Goal: Find specific page/section: Find specific page/section

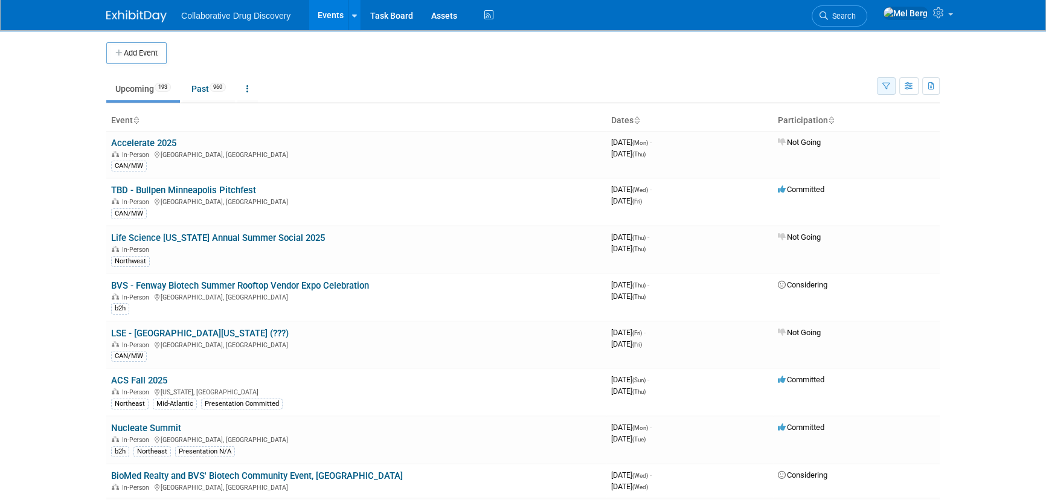
click at [881, 85] on button "button" at bounding box center [886, 86] width 19 height 18
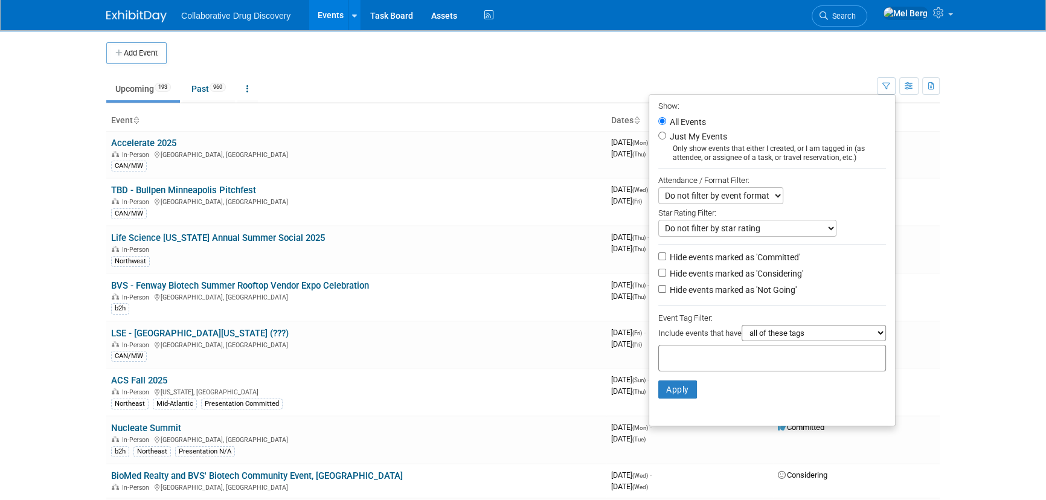
click at [753, 273] on label "Hide events marked as 'Considering'" at bounding box center [735, 273] width 136 height 12
click at [666, 273] on input "Hide events marked as 'Considering'" at bounding box center [662, 273] width 8 height 8
checkbox input "true"
click at [743, 294] on label "Hide events marked as 'Not Going'" at bounding box center [731, 290] width 129 height 12
click at [666, 293] on input "Hide events marked as 'Not Going'" at bounding box center [662, 289] width 8 height 8
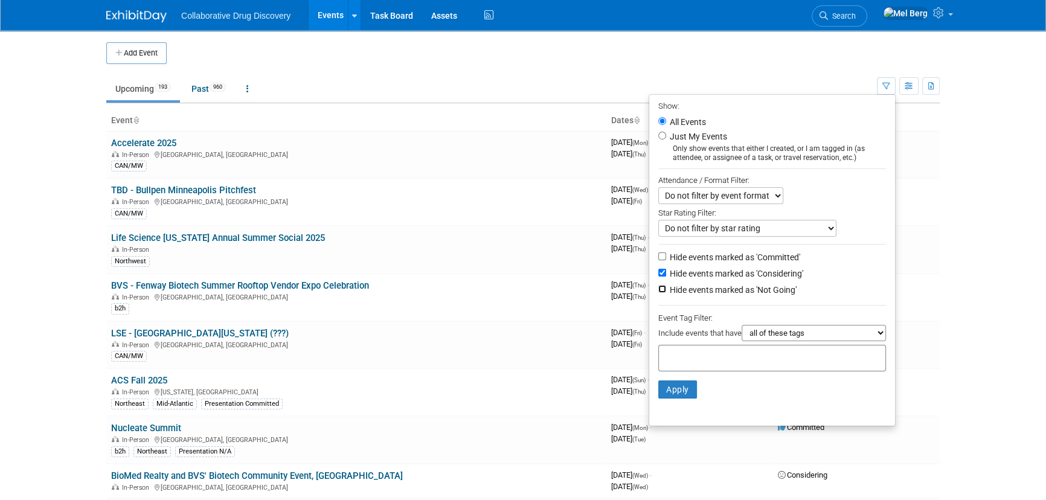
checkbox input "true"
click at [765, 332] on select "all of these tags any one of these tags only and exactly these specific tags" at bounding box center [813, 333] width 144 height 16
click at [698, 356] on input "text" at bounding box center [711, 356] width 97 height 12
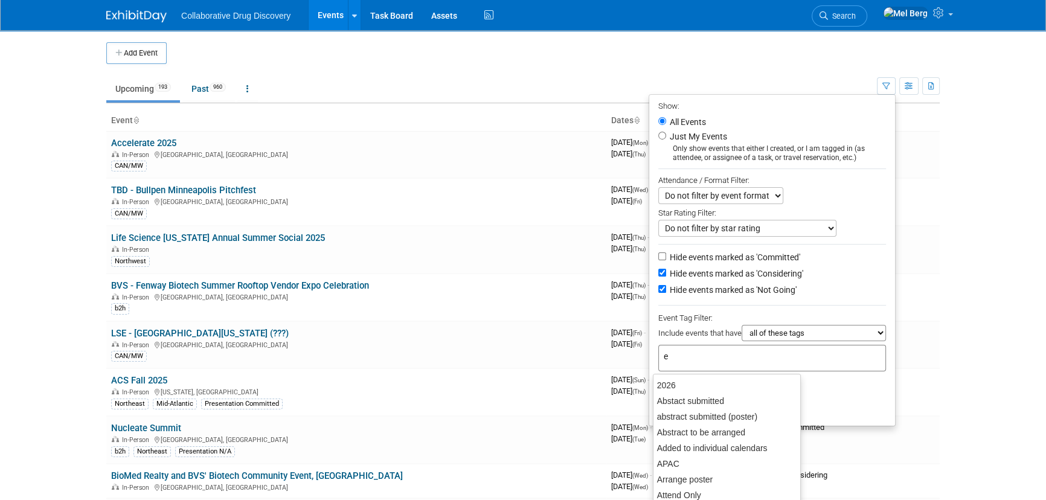
type input "eu"
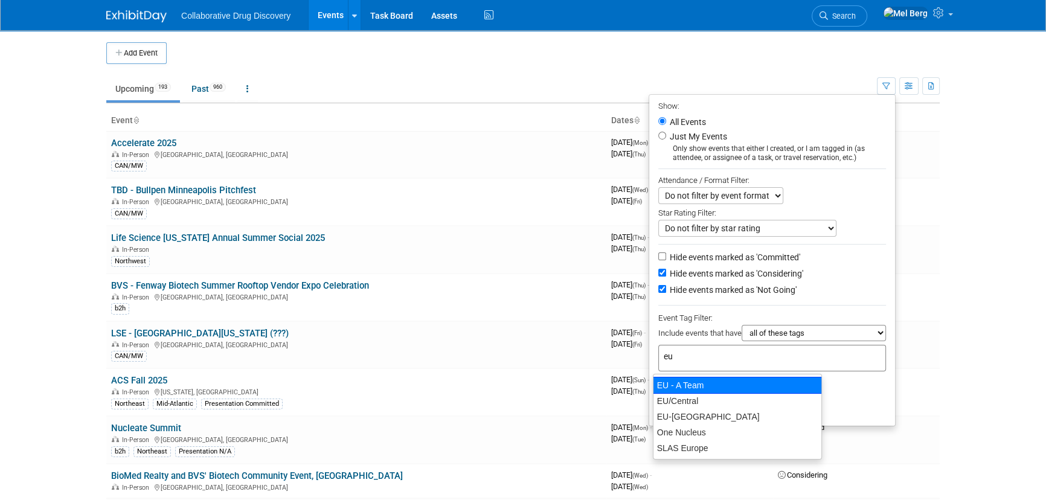
click at [703, 386] on div "EU - A Team" at bounding box center [737, 385] width 169 height 17
type input "EU - A Team"
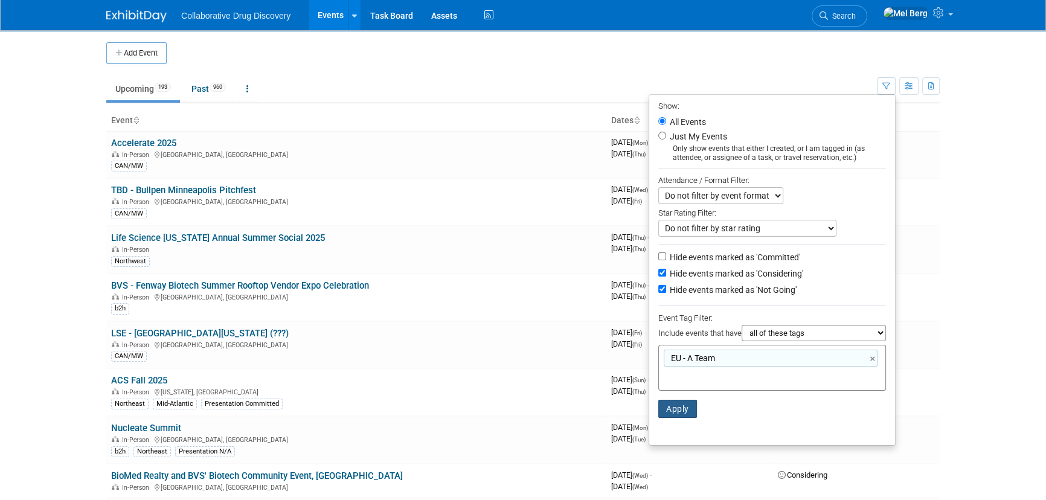
click at [665, 407] on button "Apply" at bounding box center [677, 409] width 39 height 18
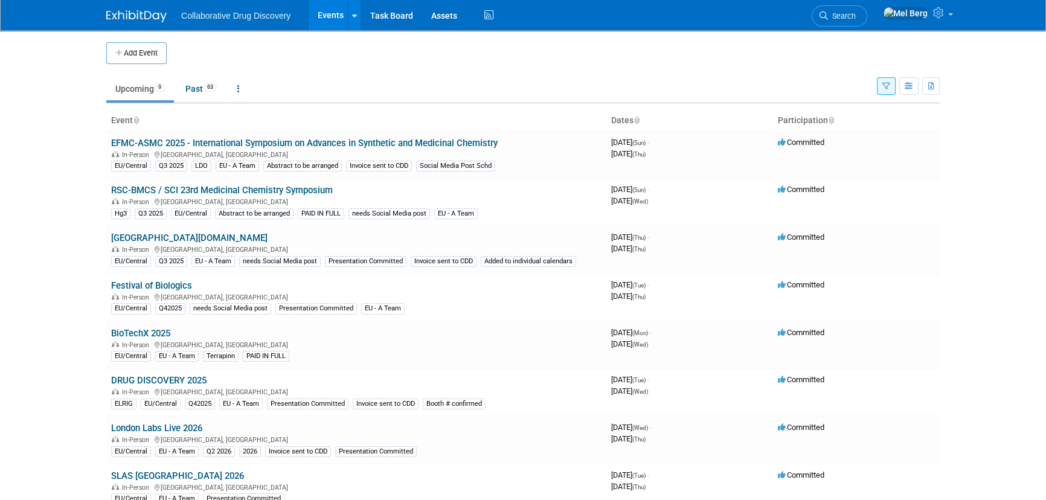
click at [880, 86] on button "button" at bounding box center [886, 86] width 19 height 18
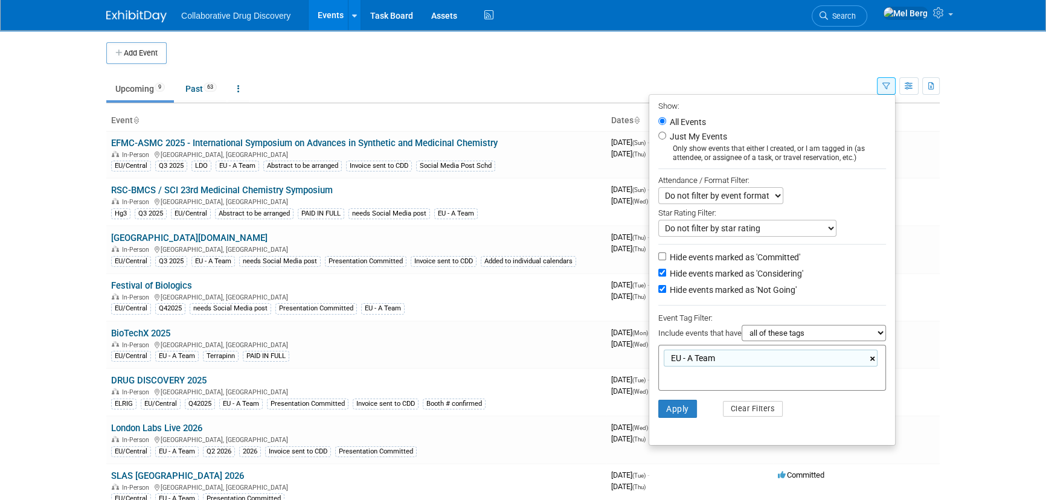
click at [872, 362] on link "×" at bounding box center [873, 359] width 8 height 14
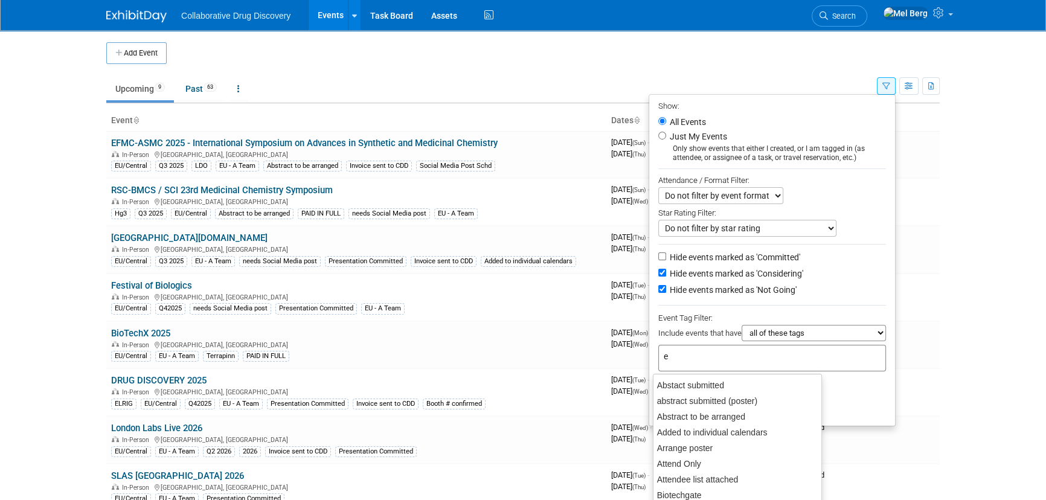
type input "eu"
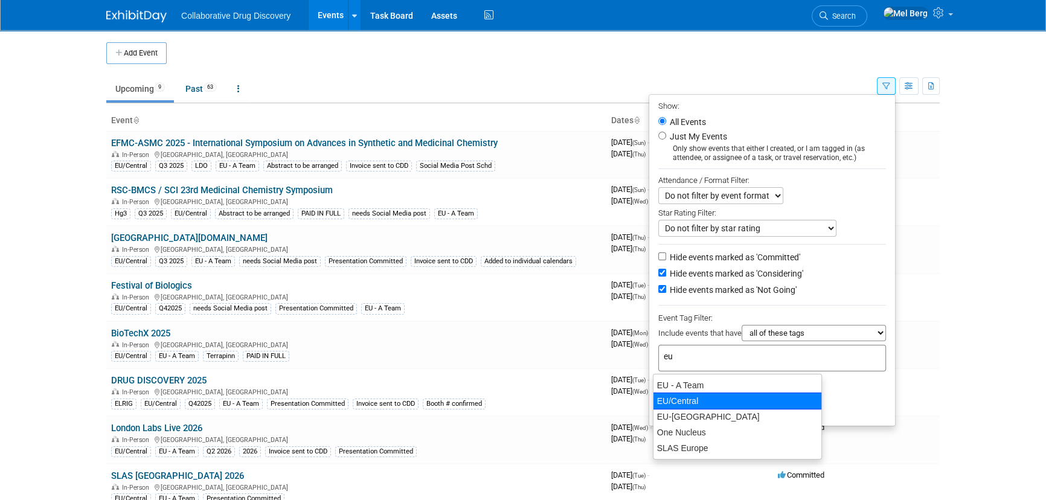
click at [708, 394] on div "EU/Central" at bounding box center [737, 400] width 169 height 17
type input "EU/Central"
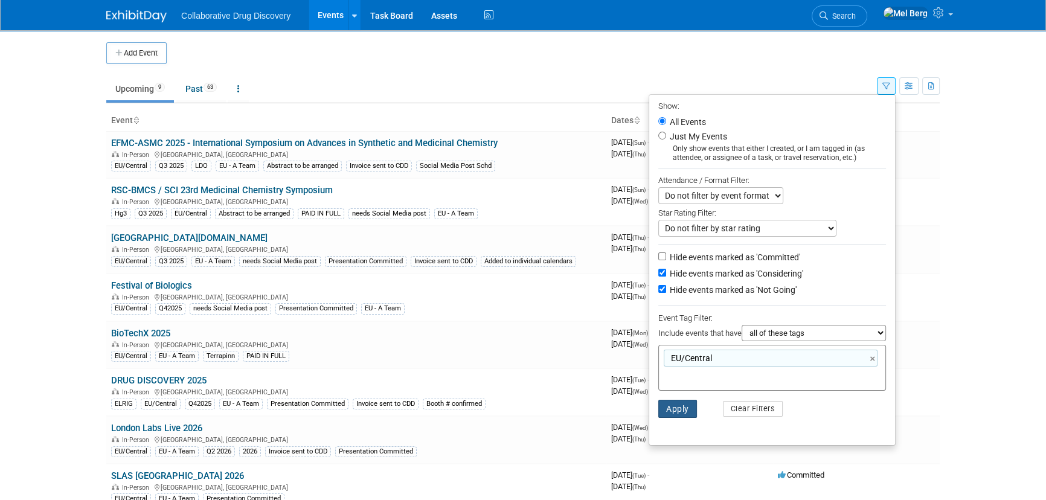
click at [679, 409] on button "Apply" at bounding box center [677, 409] width 39 height 18
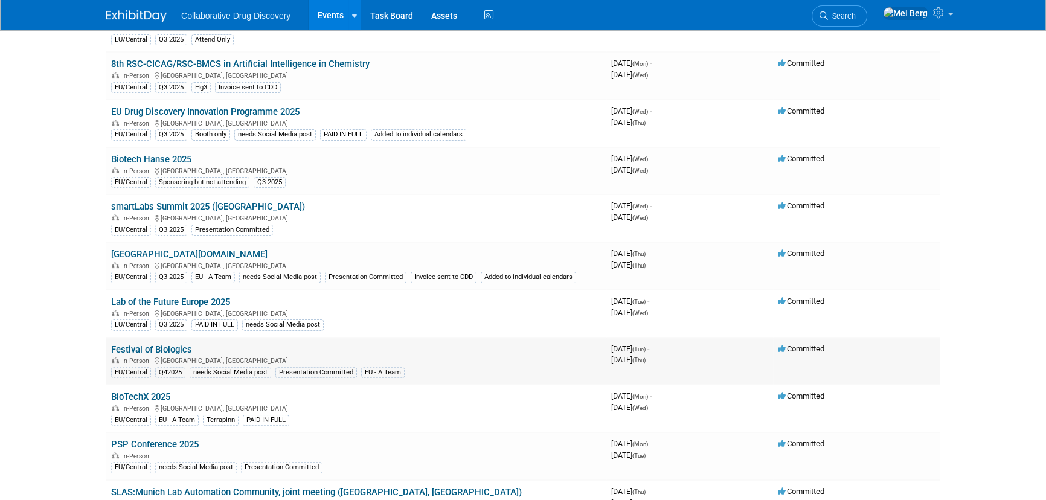
scroll to position [384, 0]
